Goal: Check status

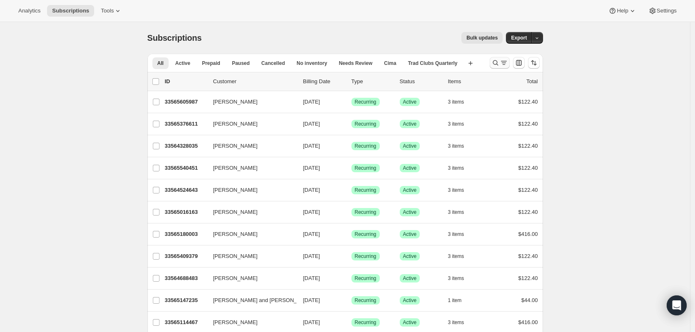
click at [508, 61] on icon "Search and filter results" at bounding box center [503, 63] width 8 height 8
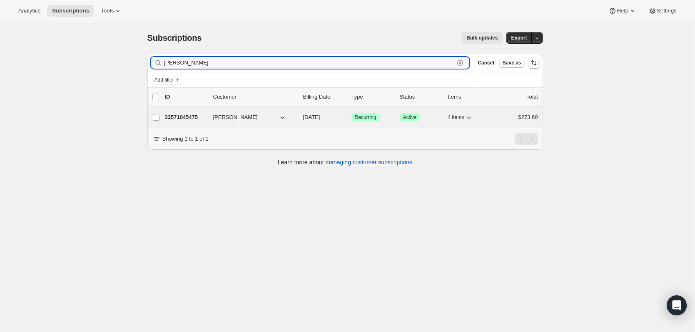
type input "[PERSON_NAME]"
click at [190, 120] on p "33571045475" at bounding box center [186, 117] width 42 height 8
